Goal: Information Seeking & Learning: Learn about a topic

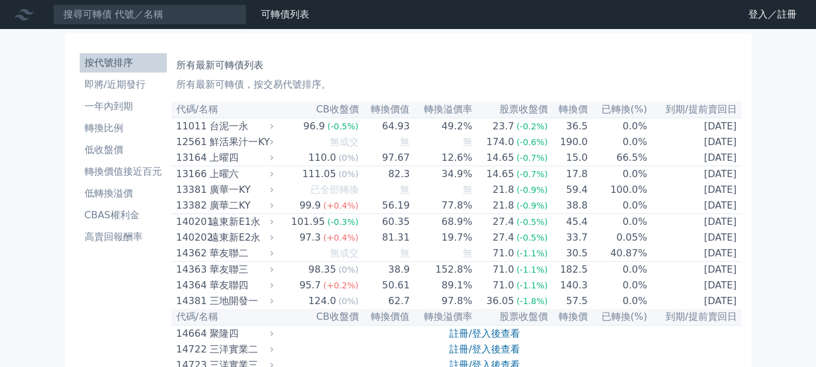
scroll to position [121, 0]
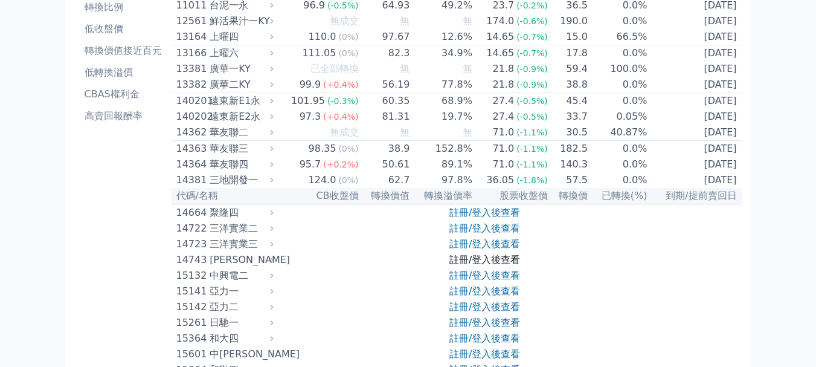
click at [471, 265] on link "註冊/登入後查看" at bounding box center [484, 259] width 71 height 11
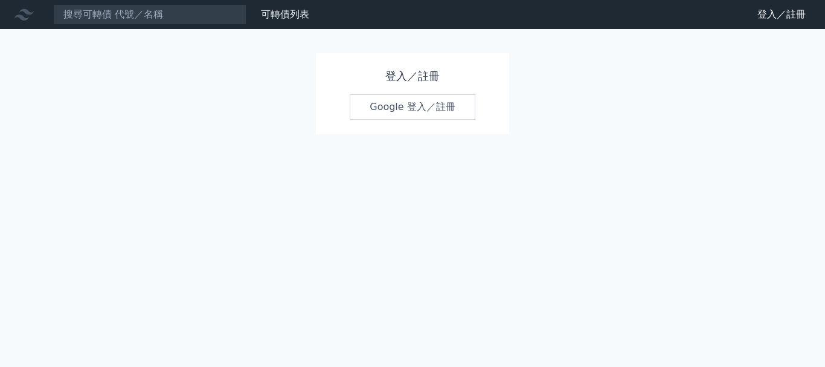
click at [403, 106] on link "Google 登入／註冊" at bounding box center [413, 106] width 126 height 25
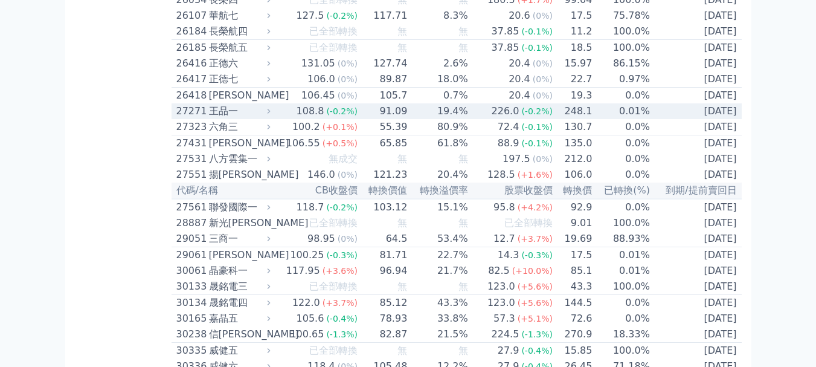
scroll to position [1389, 0]
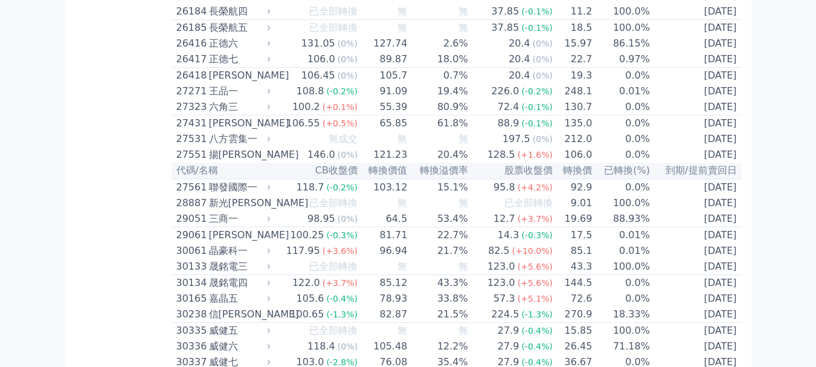
click at [370, 179] on th "轉換價值" at bounding box center [383, 170] width 50 height 16
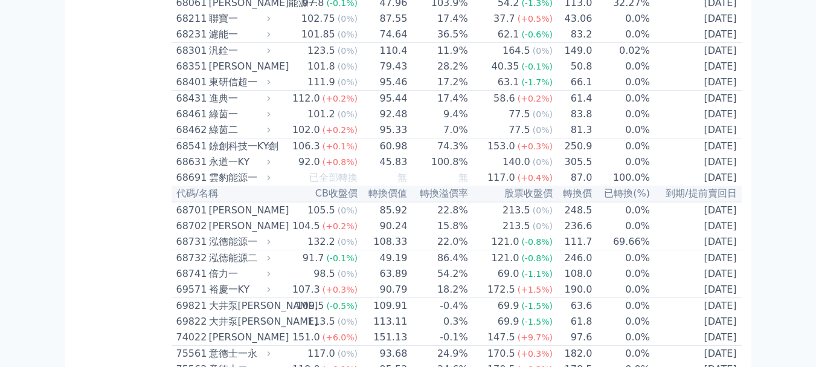
scroll to position [5738, 0]
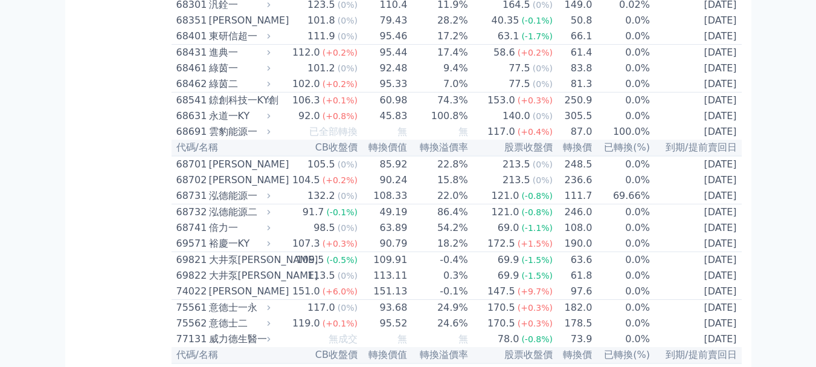
scroll to position [6161, 0]
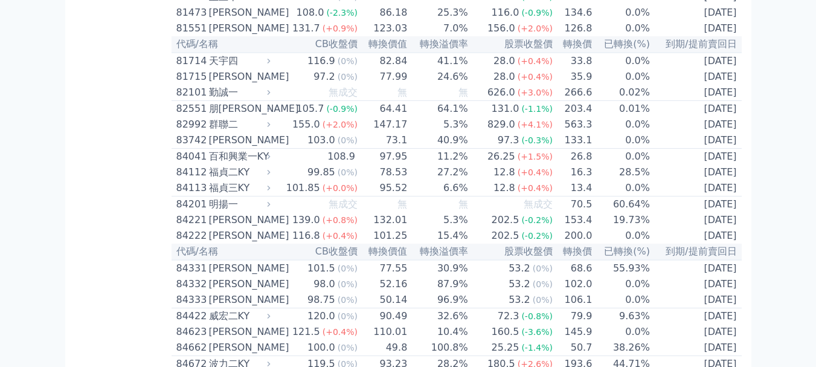
scroll to position [7067, 0]
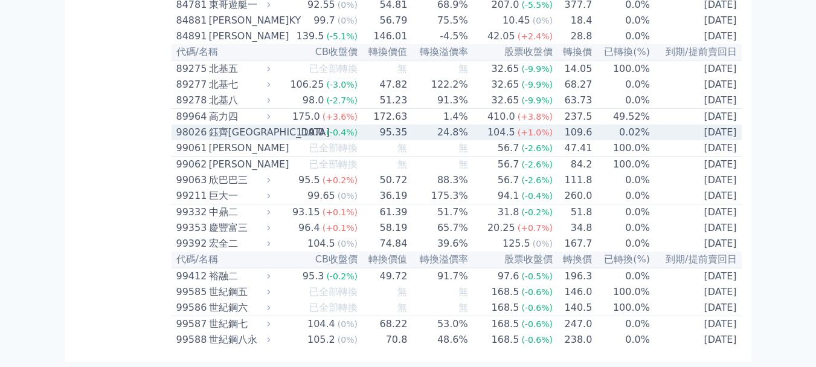
scroll to position [7968, 0]
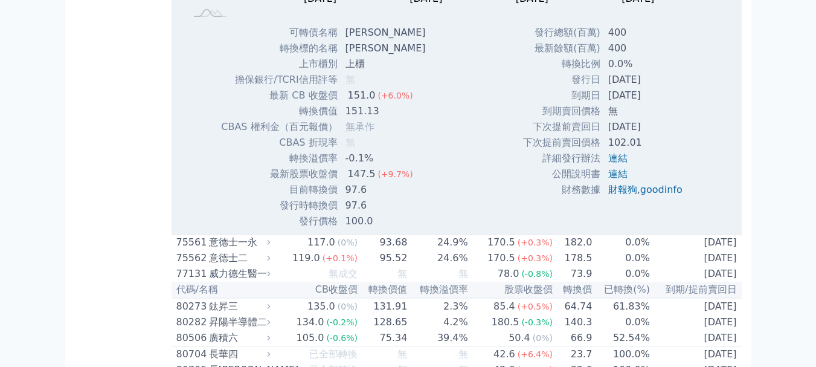
scroll to position [6941, 0]
